Goal: Task Accomplishment & Management: Manage account settings

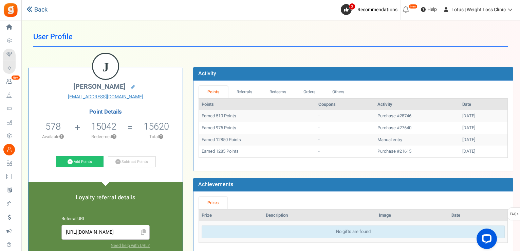
click at [43, 12] on link "Back" at bounding box center [36, 9] width 21 height 9
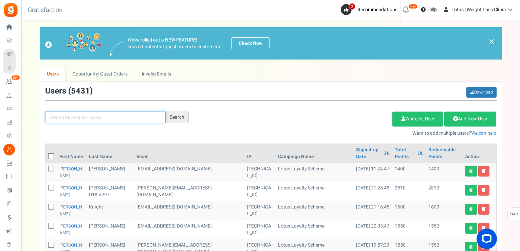
click at [88, 116] on input "text" at bounding box center [105, 117] width 121 height 12
paste input "[EMAIL_ADDRESS][DOMAIN_NAME]"
type input "[EMAIL_ADDRESS][DOMAIN_NAME]"
click at [179, 120] on div "Search" at bounding box center [177, 117] width 23 height 12
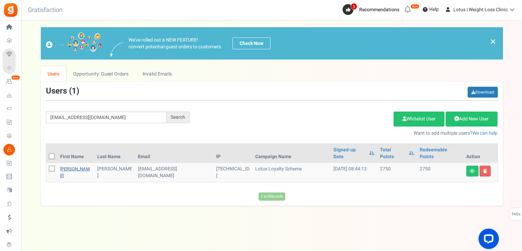
click at [64, 165] on link "[PERSON_NAME]" at bounding box center [75, 171] width 30 height 13
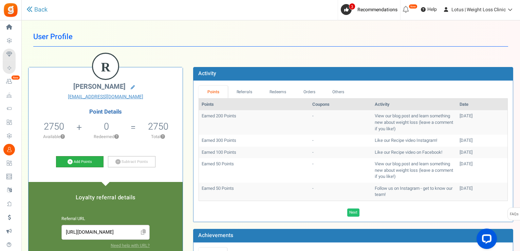
click at [83, 158] on link "Add Points" at bounding box center [80, 162] width 48 height 12
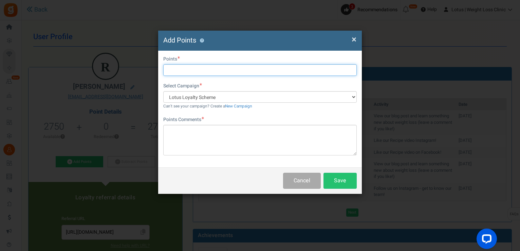
click at [213, 74] on input "text" at bounding box center [260, 70] width 194 height 12
type input "3000"
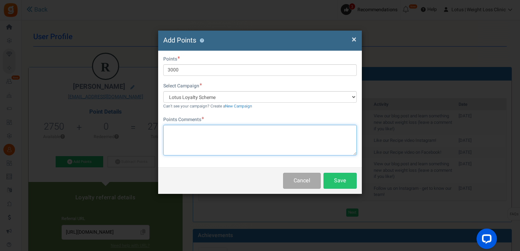
click at [184, 147] on textarea at bounding box center [260, 140] width 194 height 31
type textarea "referal double points - didnt automatically add"
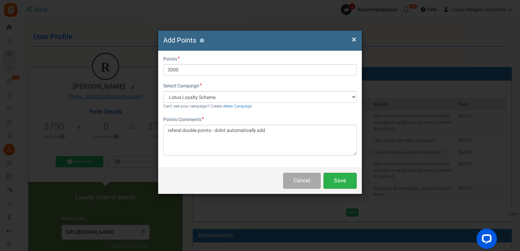
click at [338, 178] on button "Save" at bounding box center [340, 181] width 33 height 16
